Goal: Navigation & Orientation: Find specific page/section

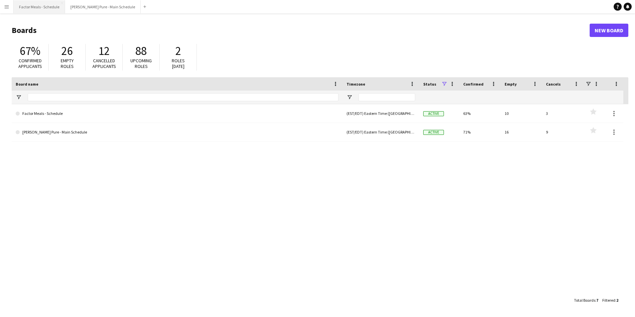
click at [40, 7] on button "Factor Meals - Schedule Close" at bounding box center [39, 6] width 51 height 13
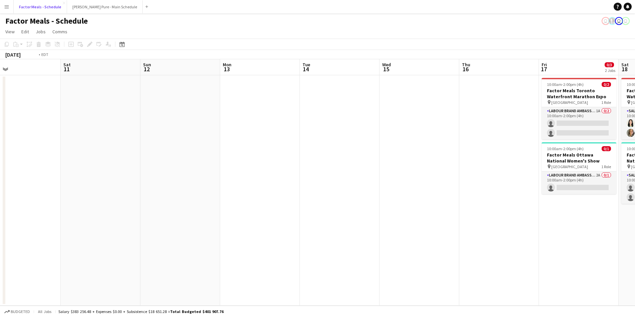
scroll to position [0, 255]
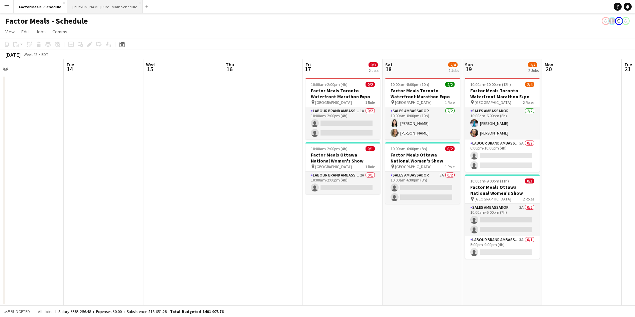
click at [92, 5] on button "[PERSON_NAME] Pure - Main Schedule Close" at bounding box center [105, 6] width 76 height 13
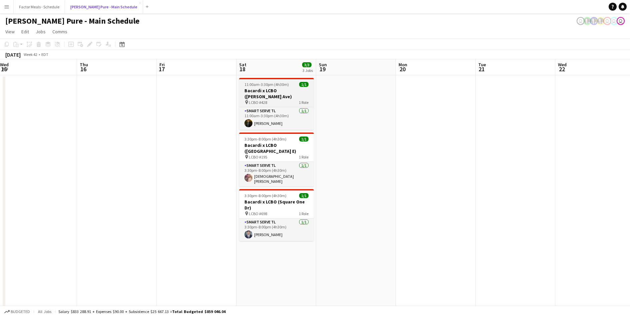
scroll to position [0, 242]
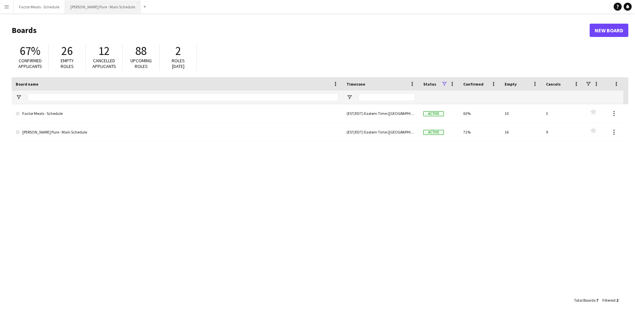
click at [84, 8] on button "[PERSON_NAME] Pure - Main Schedule Close" at bounding box center [103, 6] width 76 height 13
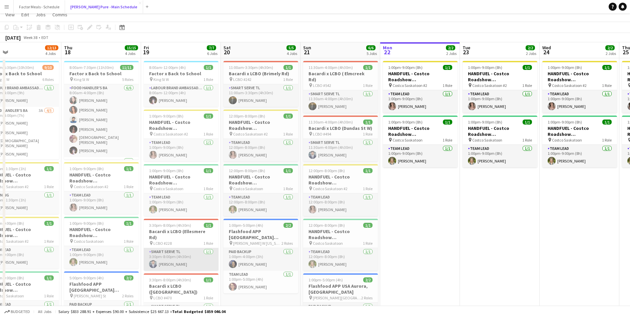
scroll to position [33, 0]
